Goal: Navigation & Orientation: Find specific page/section

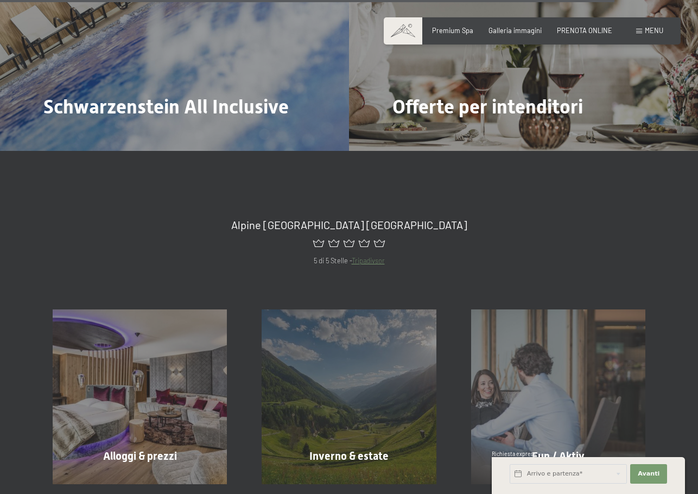
scroll to position [3590, 0]
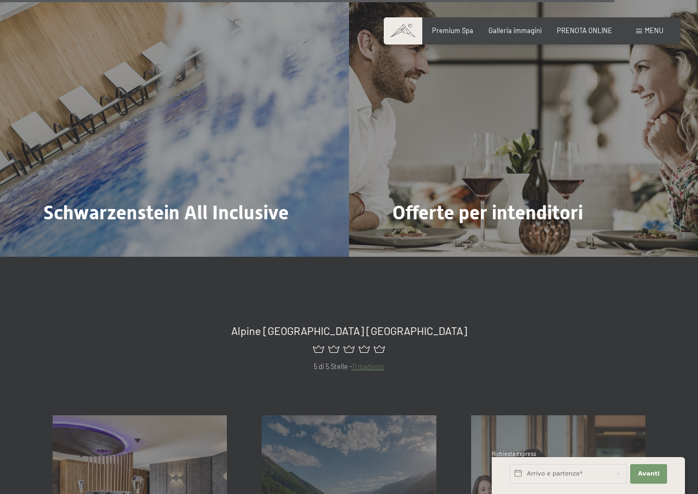
click at [645, 33] on span "Menu" at bounding box center [653, 30] width 18 height 9
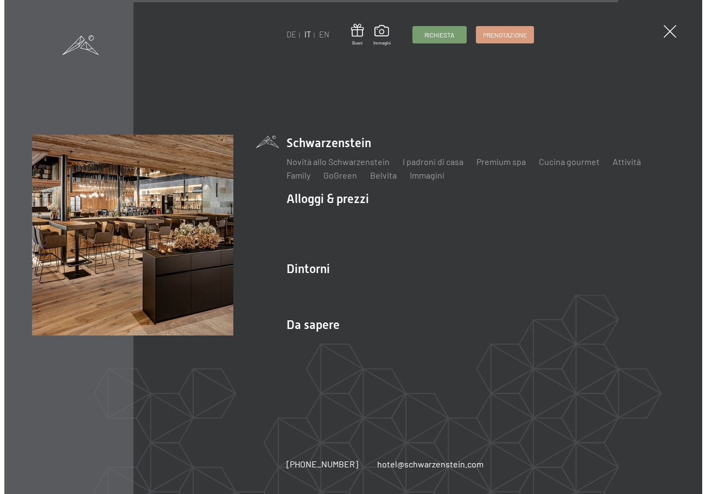
scroll to position [3591, 0]
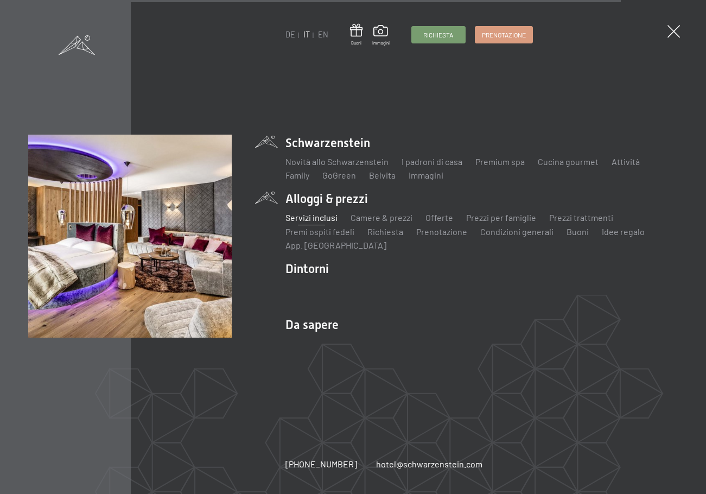
click at [314, 220] on link "Servizi inclusi" at bounding box center [311, 217] width 52 height 10
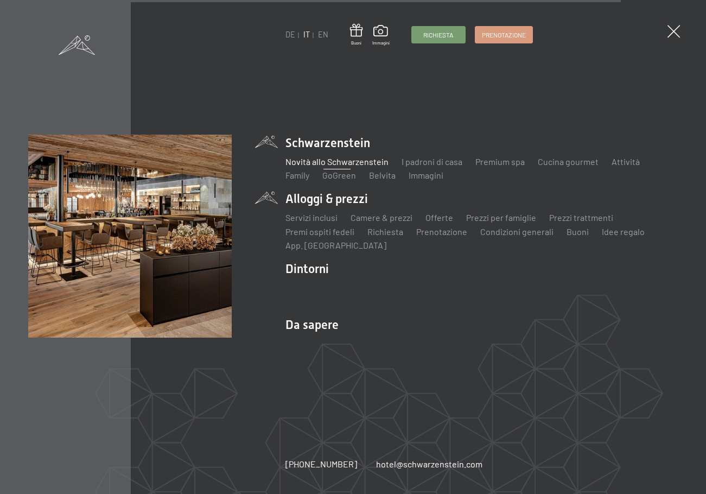
click at [312, 164] on link "Novità allo Schwarzenstein" at bounding box center [336, 161] width 103 height 10
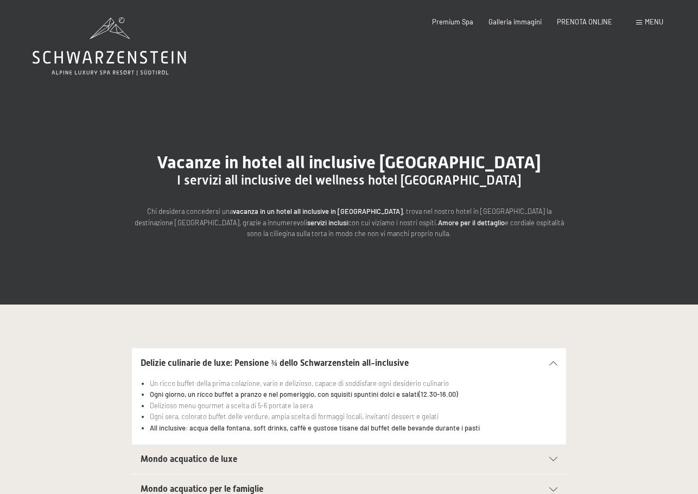
click at [649, 20] on span "Menu" at bounding box center [653, 21] width 18 height 9
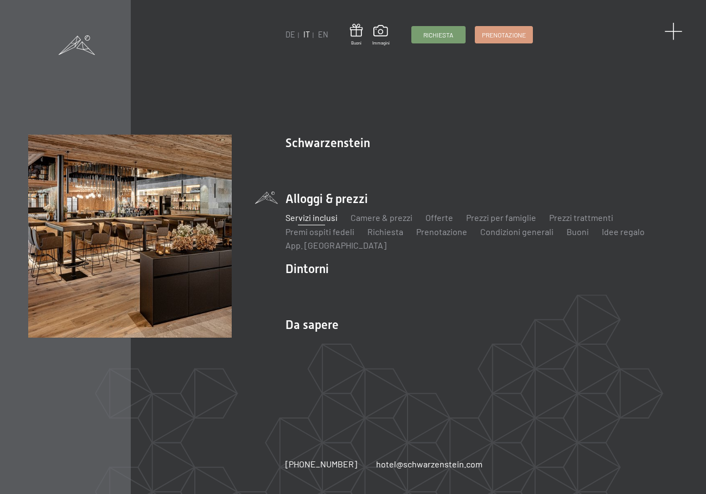
click at [672, 35] on span at bounding box center [673, 32] width 18 height 18
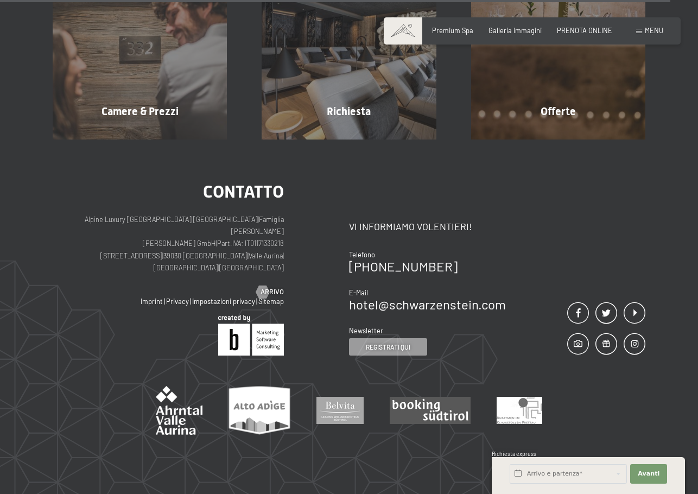
scroll to position [3254, 0]
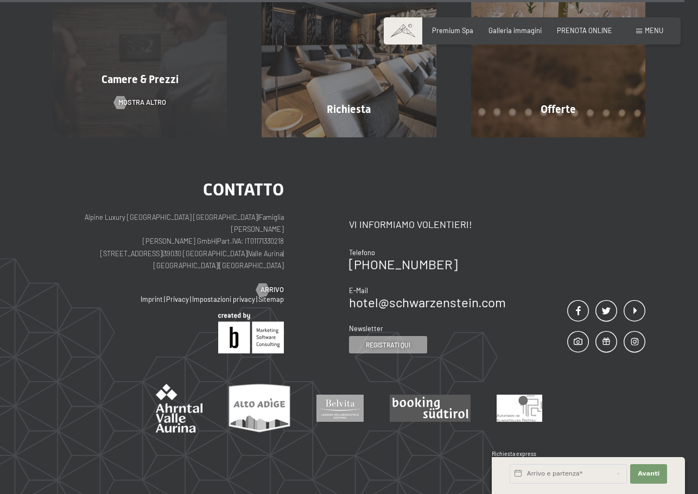
click at [145, 74] on span "Camere & Prezzi" at bounding box center [139, 79] width 77 height 13
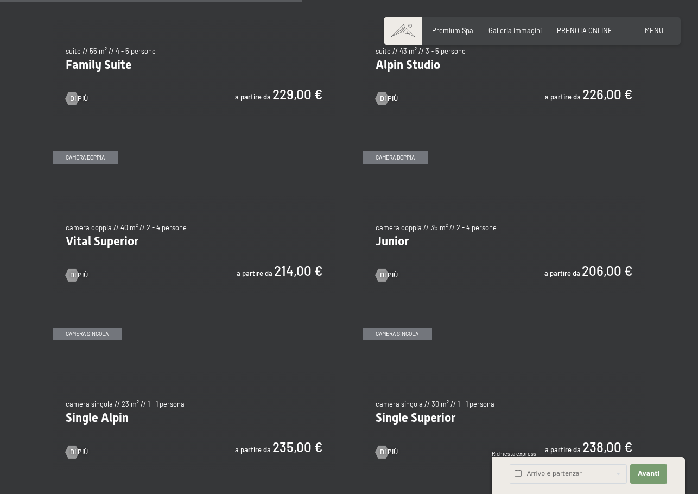
scroll to position [1139, 0]
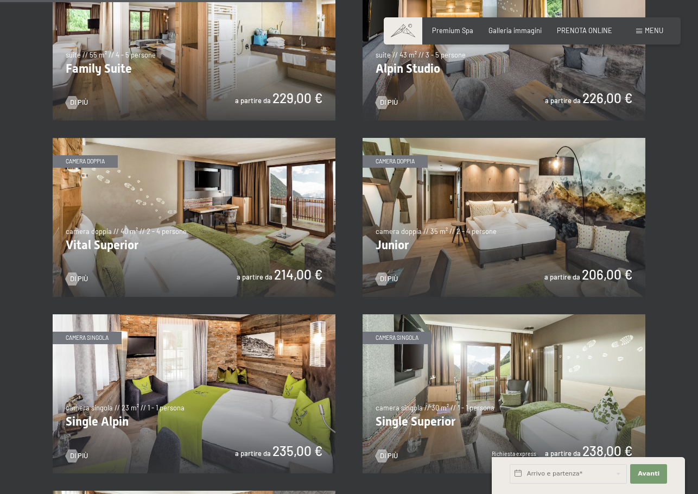
click at [171, 189] on img at bounding box center [194, 217] width 283 height 159
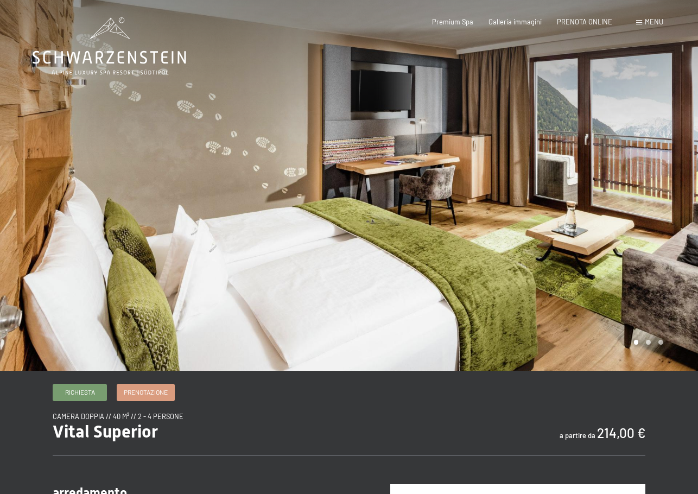
click at [649, 199] on div at bounding box center [523, 185] width 349 height 370
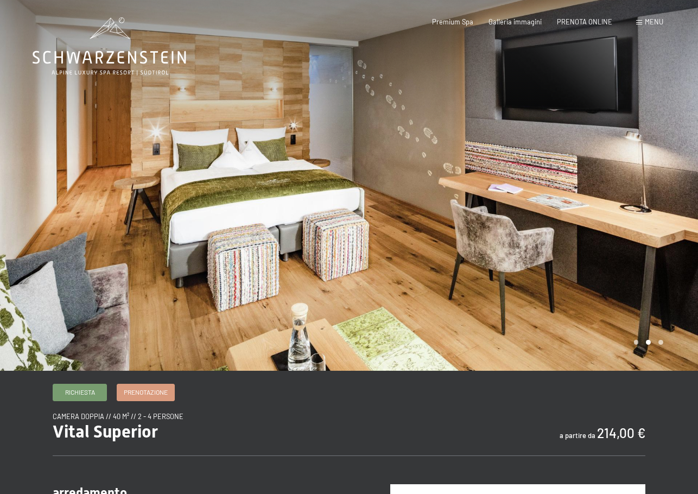
click at [649, 199] on div at bounding box center [523, 185] width 349 height 370
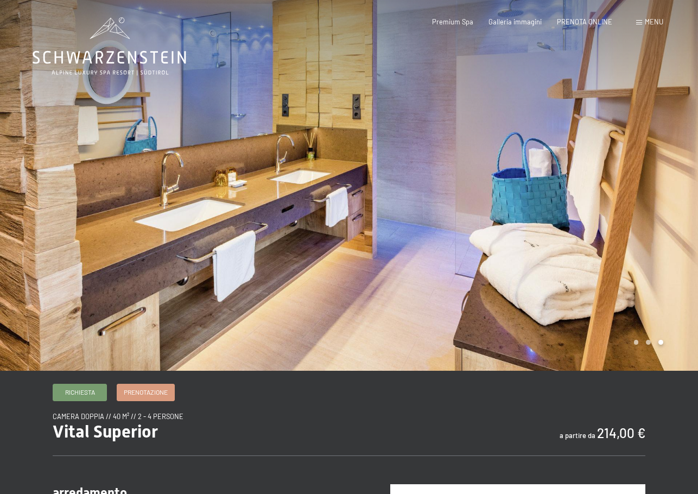
click at [649, 199] on div at bounding box center [523, 185] width 349 height 370
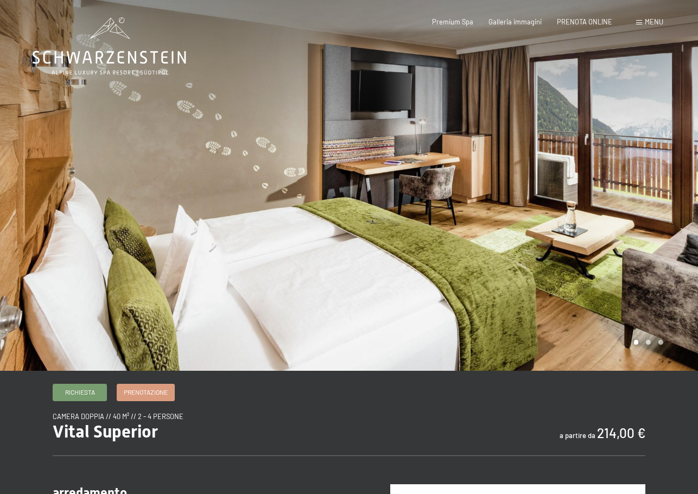
click at [649, 199] on div at bounding box center [523, 185] width 349 height 370
